Goal: Task Accomplishment & Management: Use online tool/utility

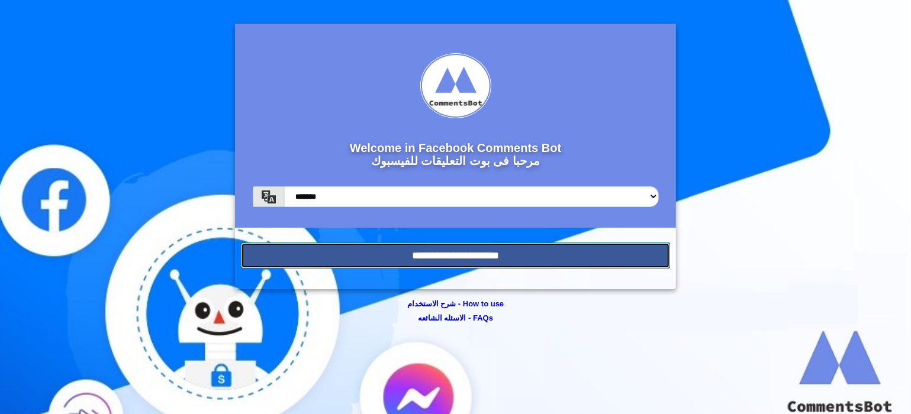
click at [447, 258] on input "**********" at bounding box center [456, 256] width 430 height 26
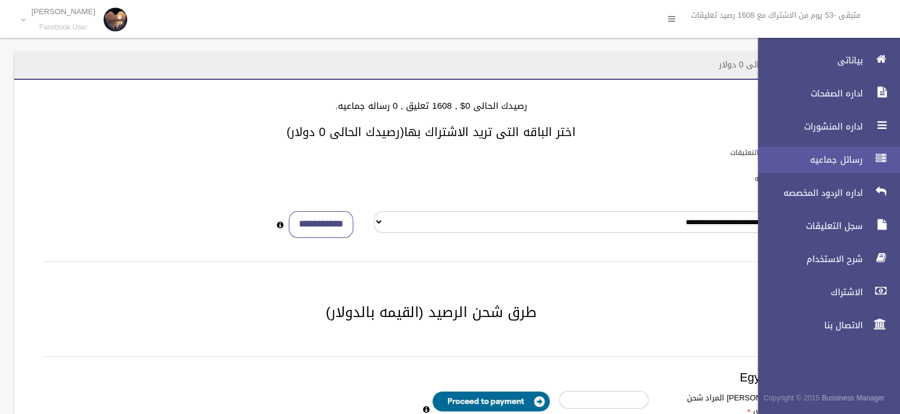
click at [867, 158] on link "رسائل جماعيه" at bounding box center [824, 160] width 152 height 26
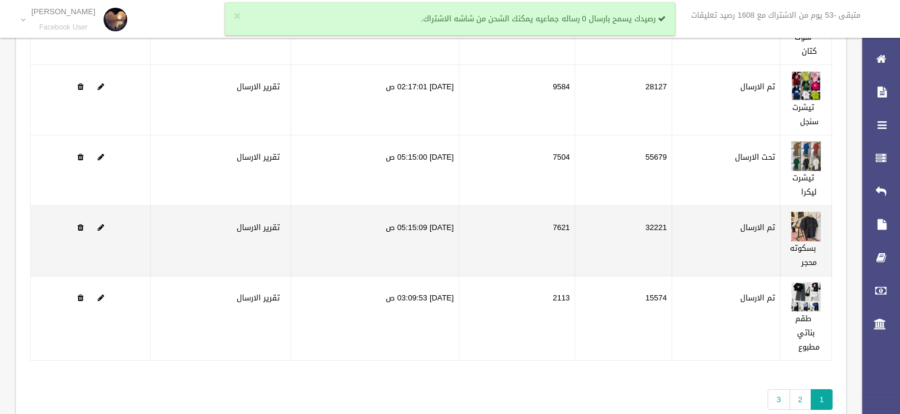
scroll to position [195, 0]
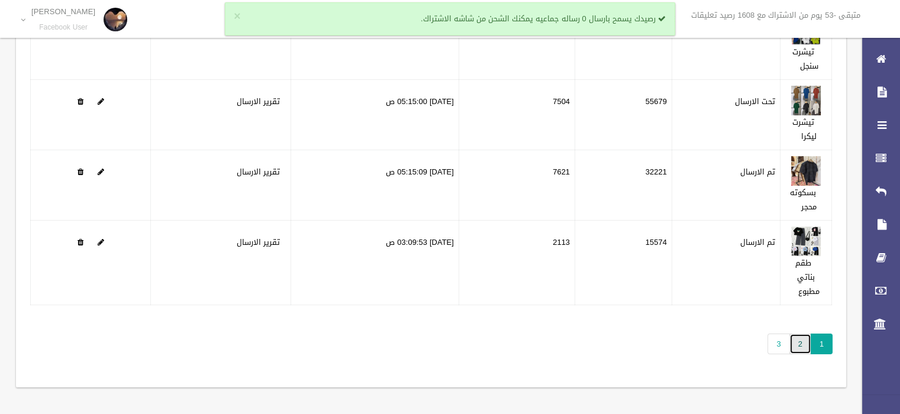
click at [800, 344] on link "2" at bounding box center [801, 344] width 22 height 21
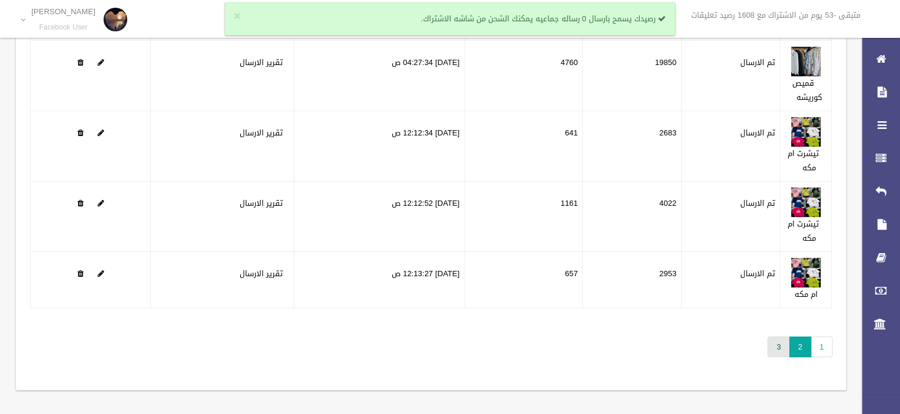
scroll to position [167, 0]
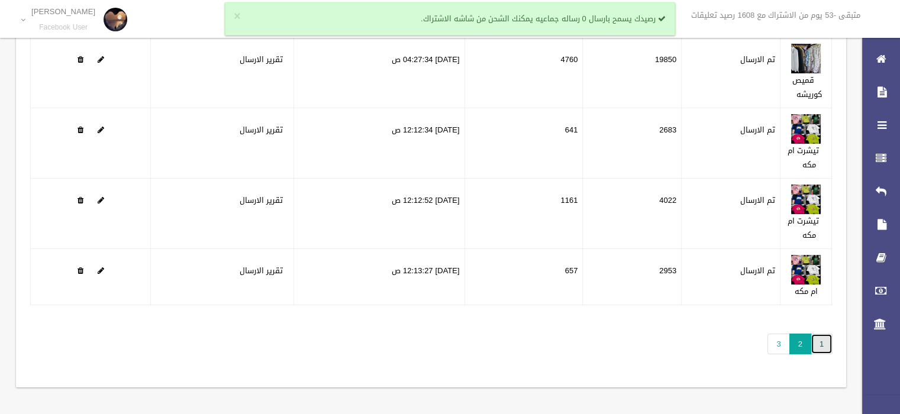
click at [823, 342] on link "1" at bounding box center [822, 344] width 22 height 21
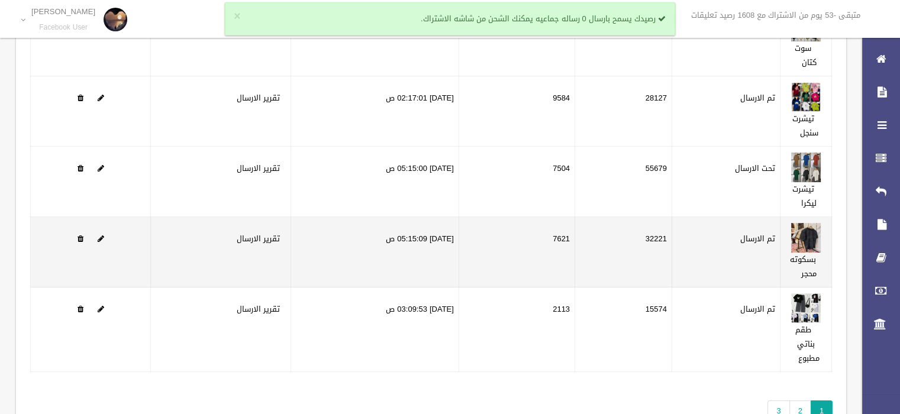
scroll to position [148, 0]
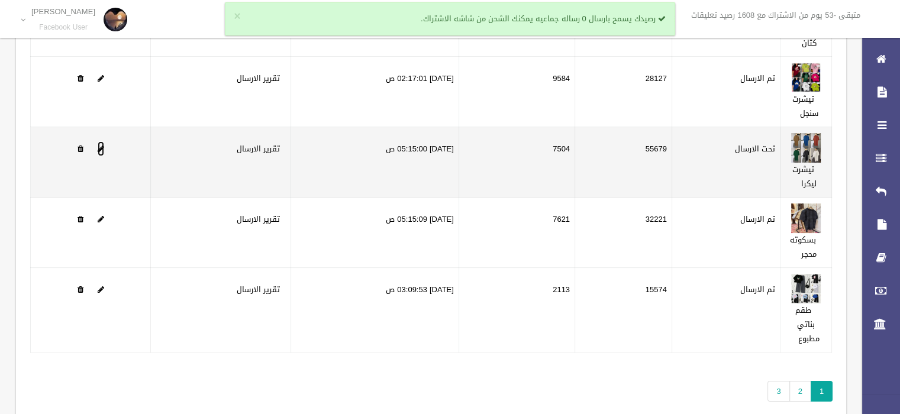
click at [101, 147] on span at bounding box center [101, 149] width 7 height 8
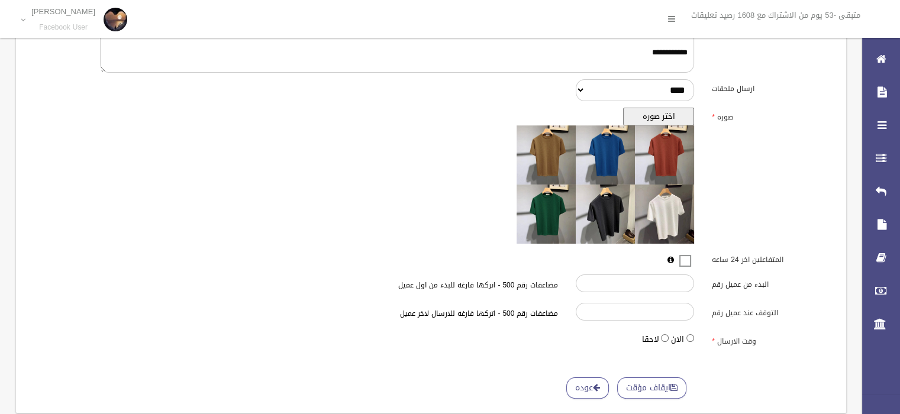
scroll to position [322, 0]
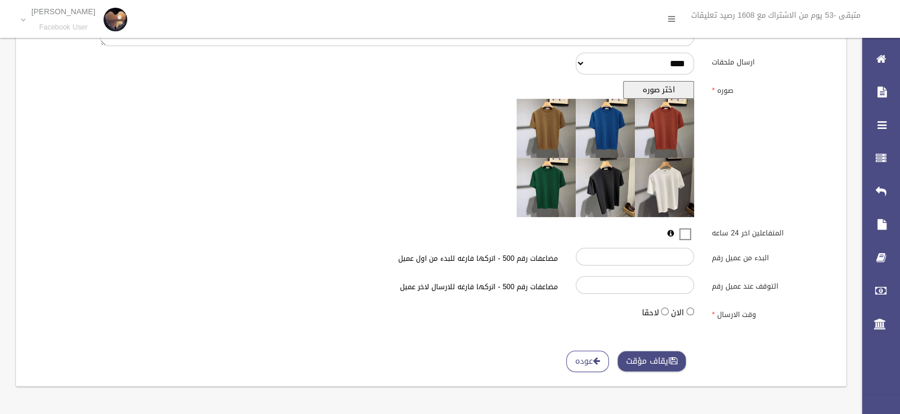
click at [663, 364] on button "ايقاف مؤقت" at bounding box center [651, 362] width 69 height 22
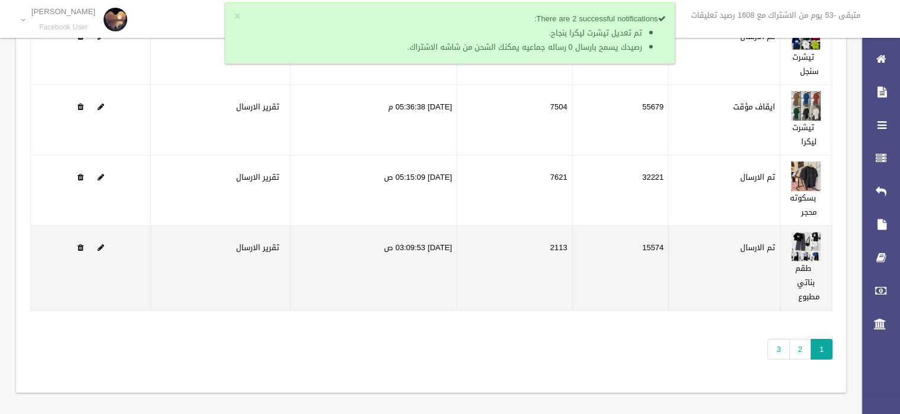
scroll to position [195, 0]
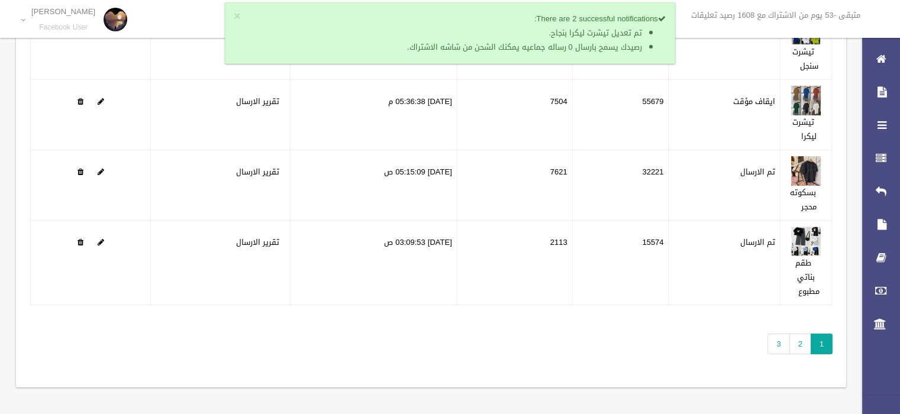
click at [794, 353] on div "تطبيق مسح البيانات الرساله الحاله تم الارسال فشل الارسال التاريخ" at bounding box center [431, 137] width 830 height 501
click at [800, 348] on link "2" at bounding box center [801, 344] width 22 height 21
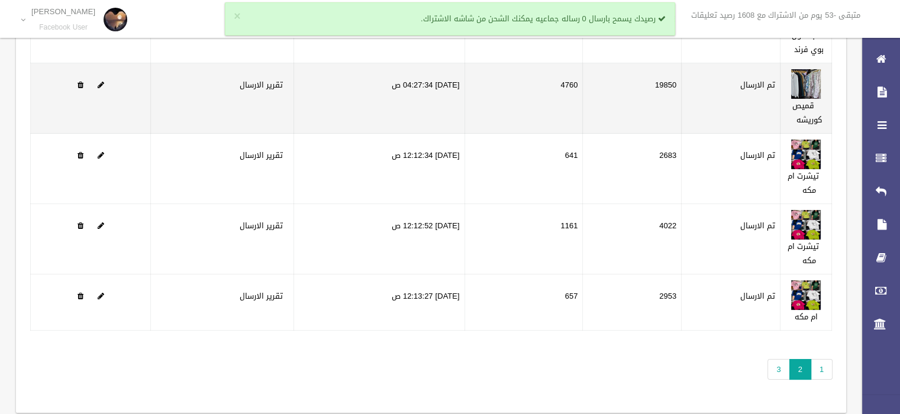
scroll to position [148, 0]
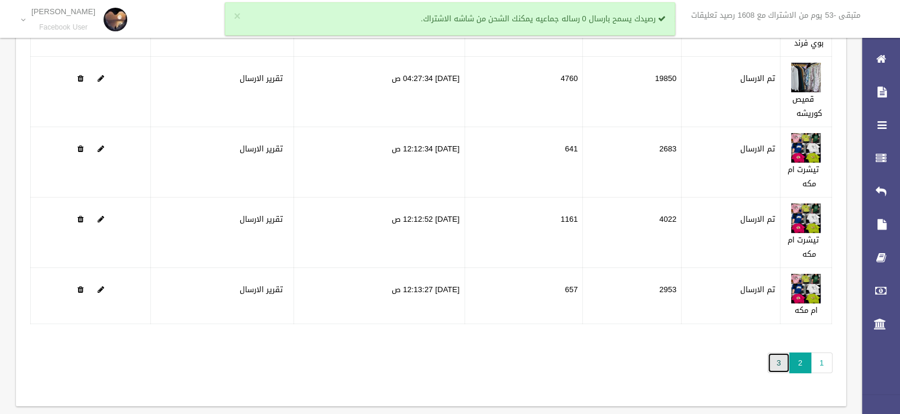
click at [778, 363] on link "3" at bounding box center [779, 363] width 22 height 21
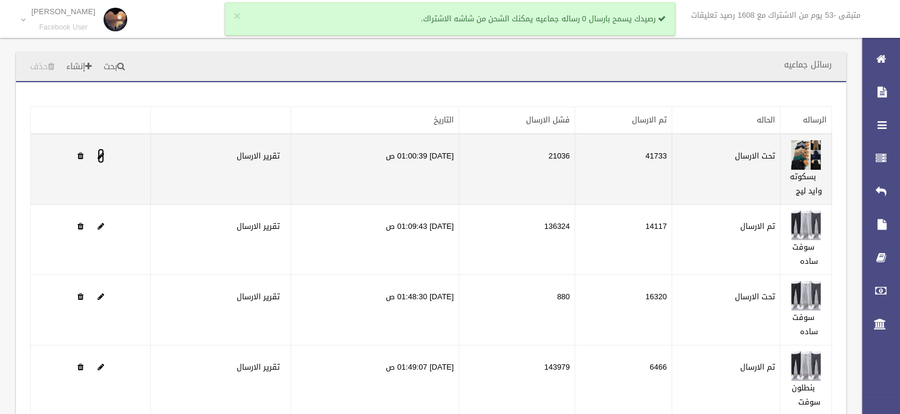
click at [99, 156] on span at bounding box center [101, 156] width 7 height 8
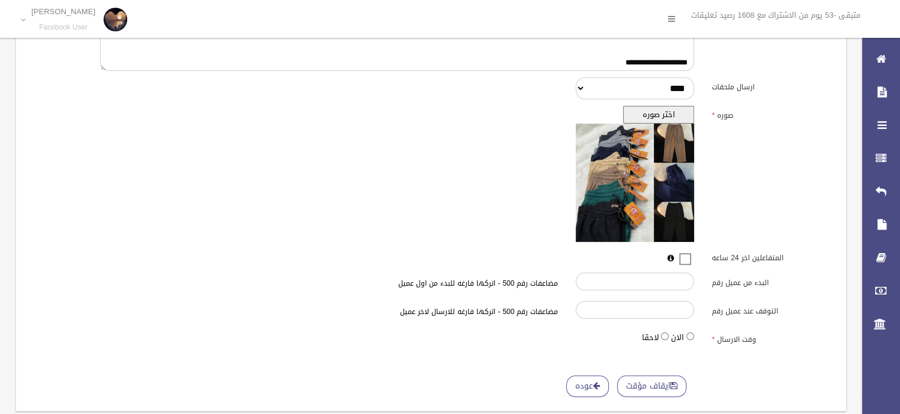
scroll to position [322, 0]
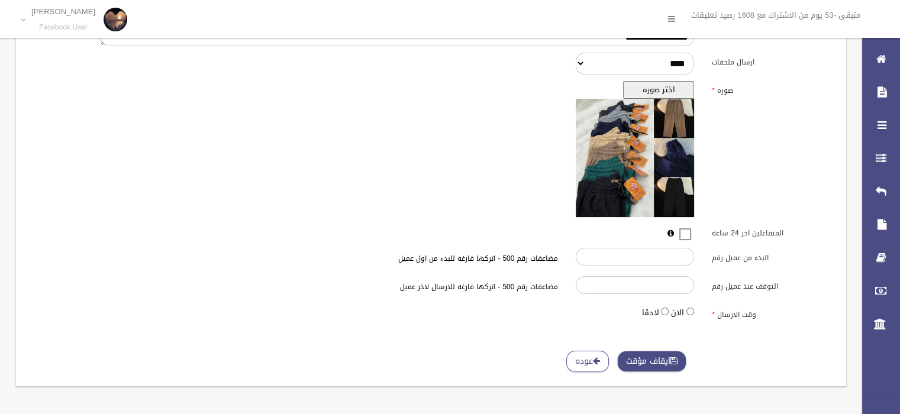
click at [643, 359] on button "ايقاف مؤقت" at bounding box center [651, 362] width 69 height 22
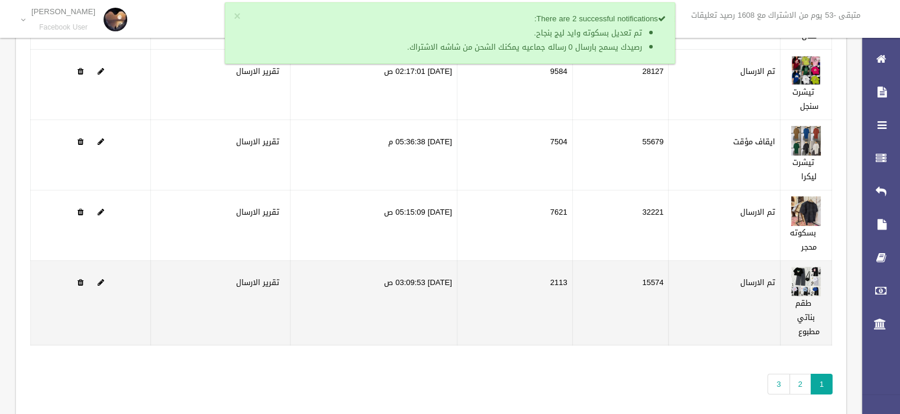
scroll to position [195, 0]
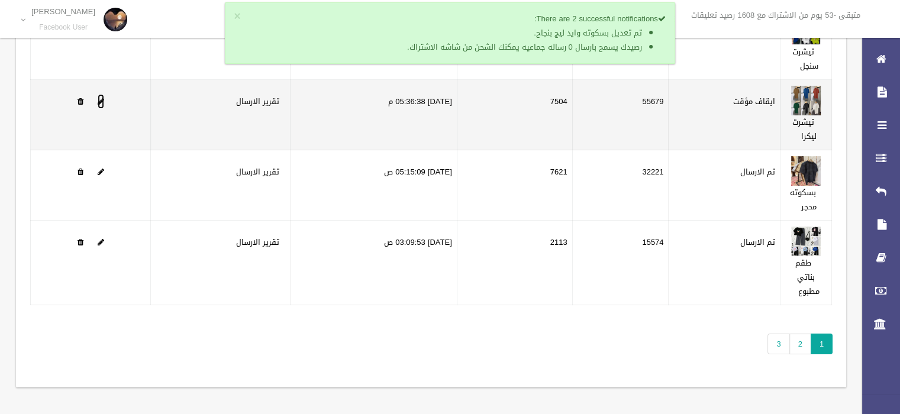
click at [102, 99] on span at bounding box center [101, 102] width 7 height 8
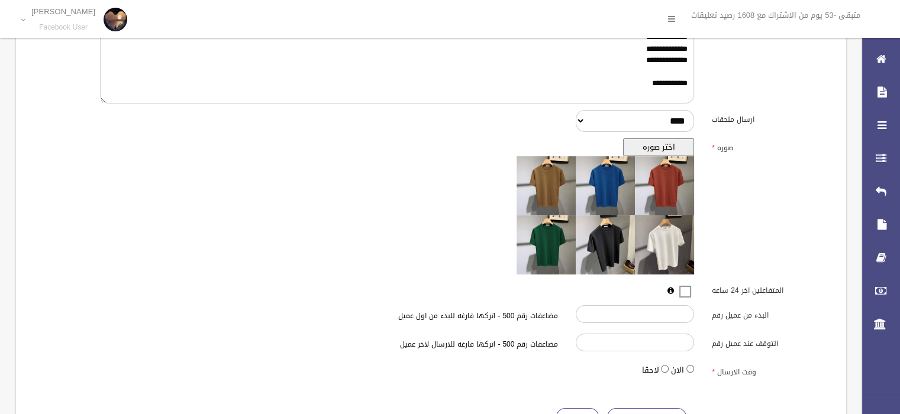
scroll to position [322, 0]
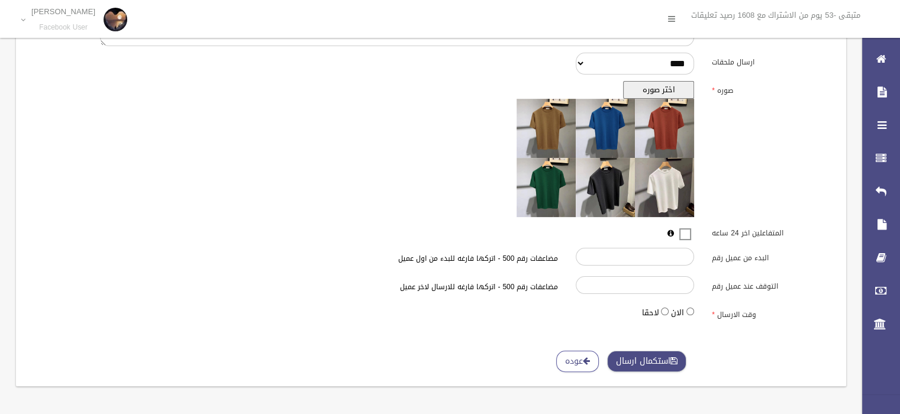
click at [646, 359] on button "استكمال ارسال" at bounding box center [646, 362] width 79 height 22
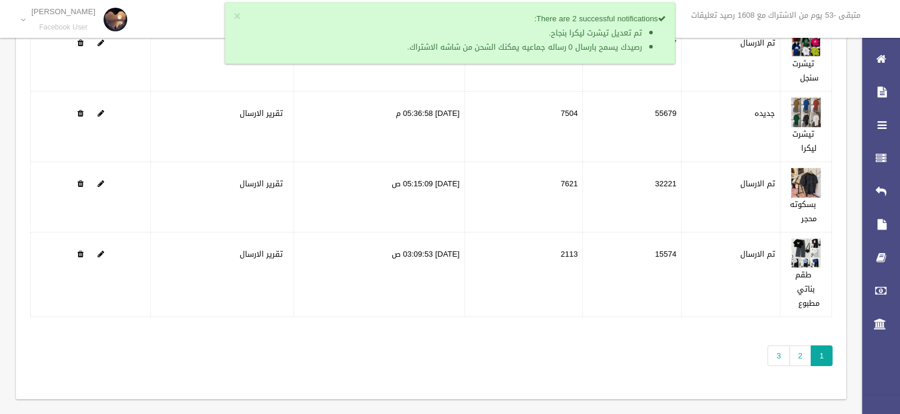
scroll to position [195, 0]
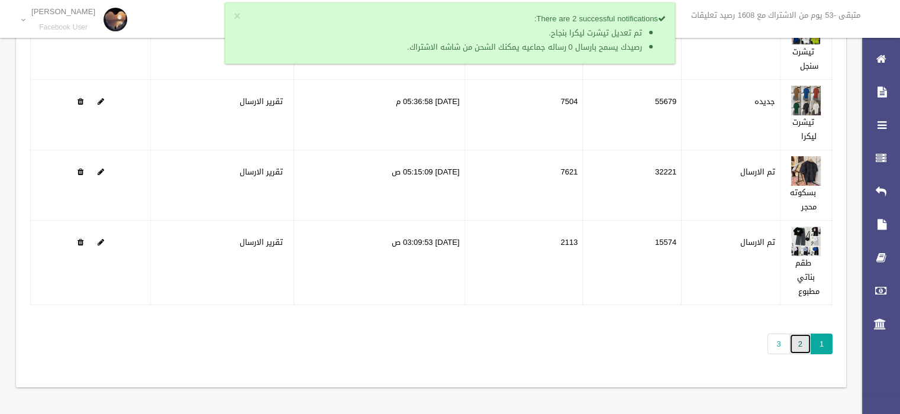
click at [799, 345] on link "2" at bounding box center [801, 344] width 22 height 21
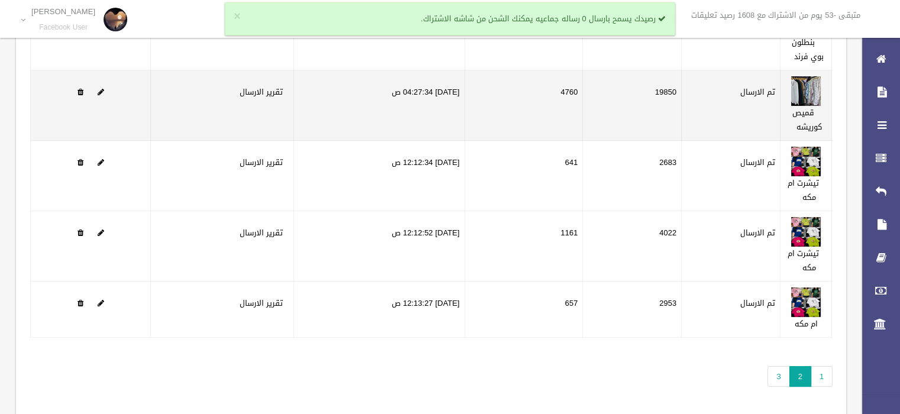
scroll to position [167, 0]
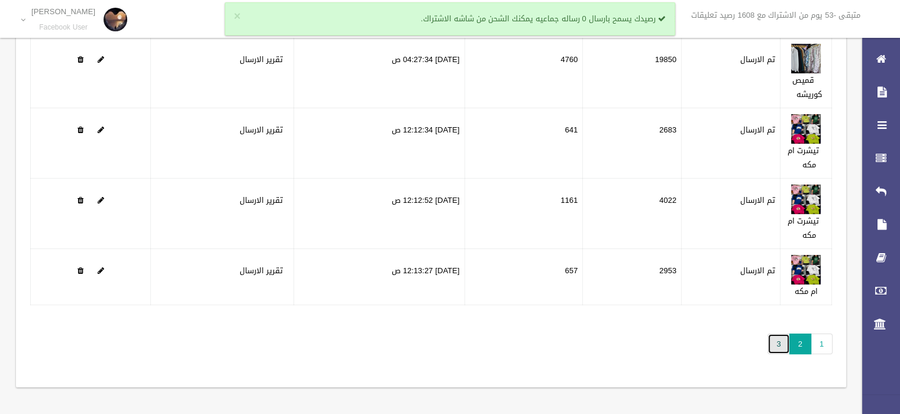
click at [778, 339] on link "3" at bounding box center [779, 344] width 22 height 21
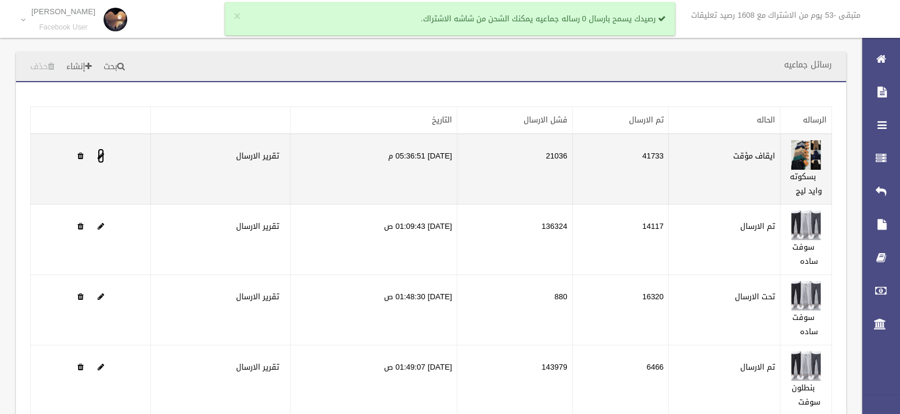
click at [102, 155] on span at bounding box center [101, 156] width 7 height 8
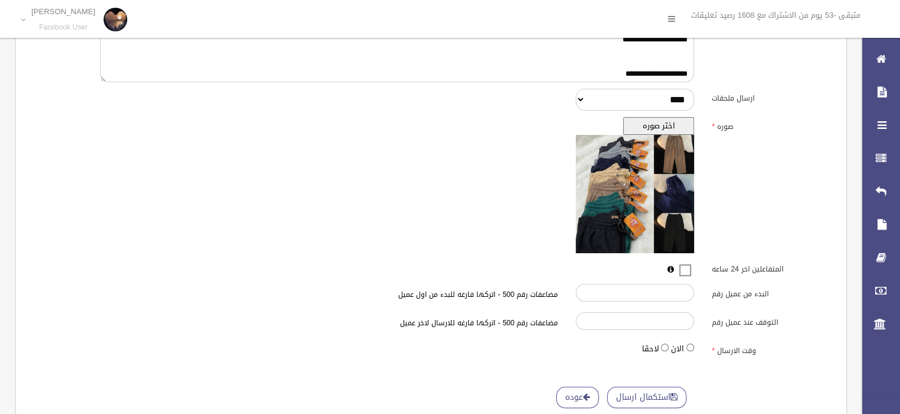
scroll to position [322, 0]
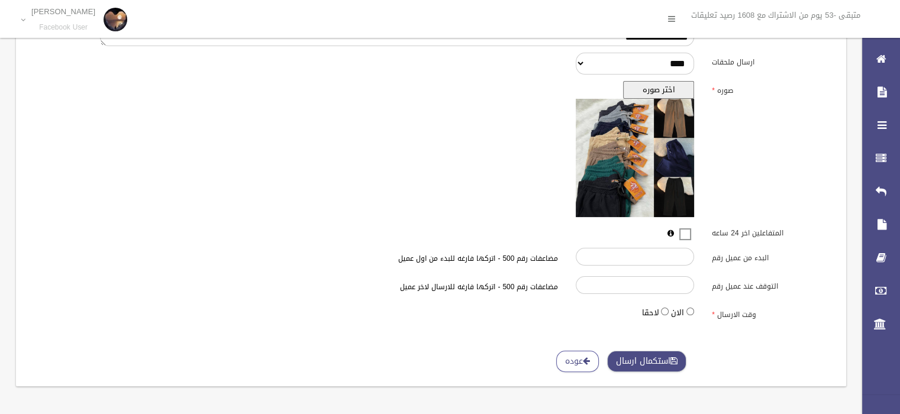
click at [674, 367] on button "استكمال ارسال" at bounding box center [646, 362] width 79 height 22
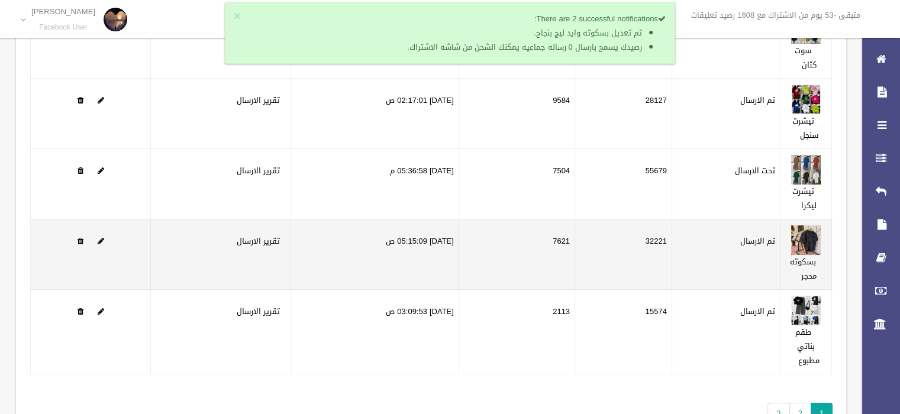
scroll to position [195, 0]
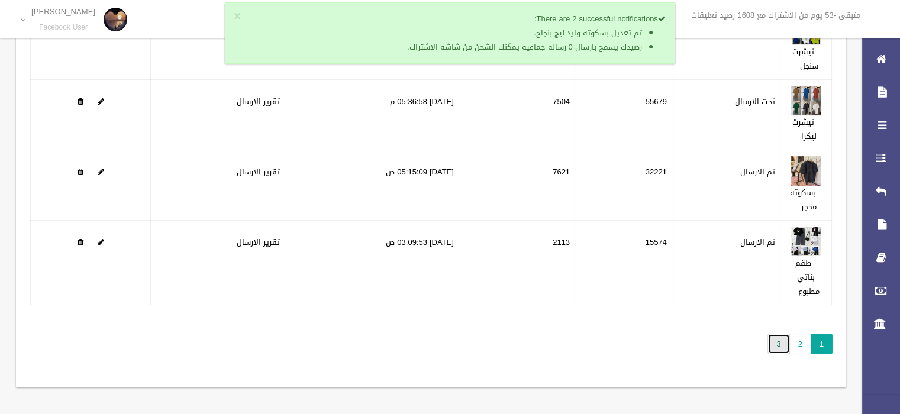
click at [775, 348] on link "3" at bounding box center [779, 344] width 22 height 21
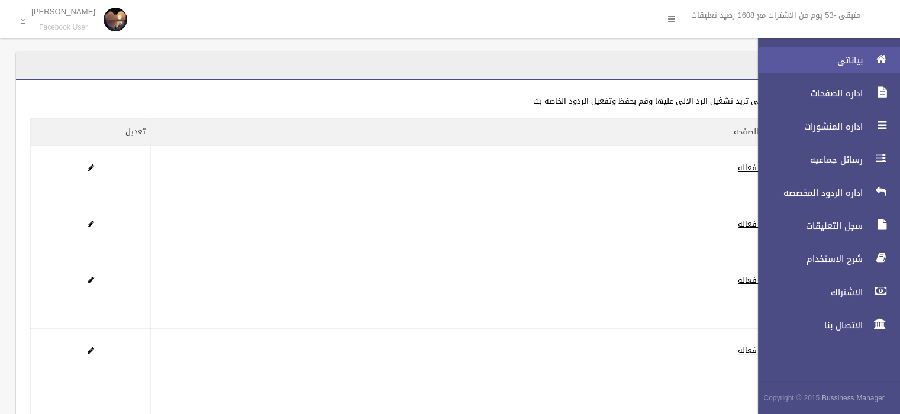
click at [870, 60] on div at bounding box center [882, 59] width 24 height 24
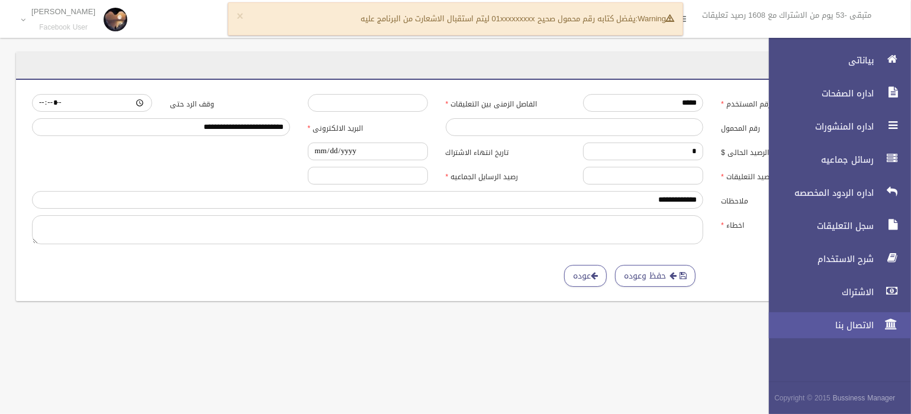
click at [866, 318] on link "الاتصال بنا" at bounding box center [835, 326] width 152 height 26
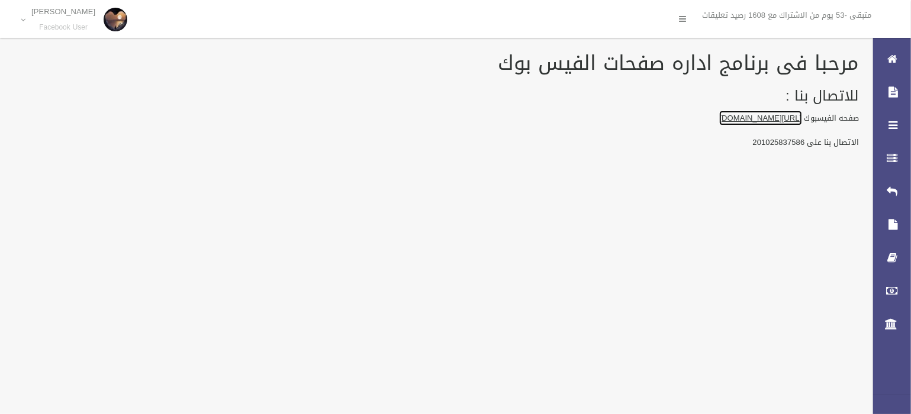
click at [720, 115] on link "https://www.facebook.com/businessmanager85" at bounding box center [761, 118] width 82 height 15
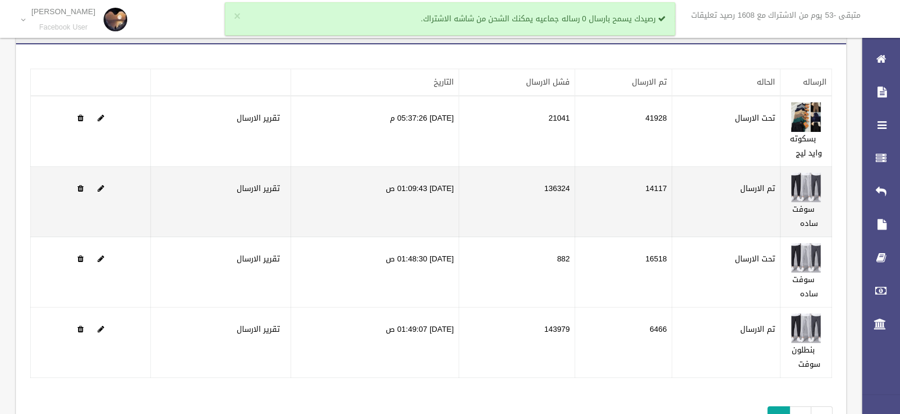
scroll to position [36, 0]
